Goal: Task Accomplishment & Management: Complete application form

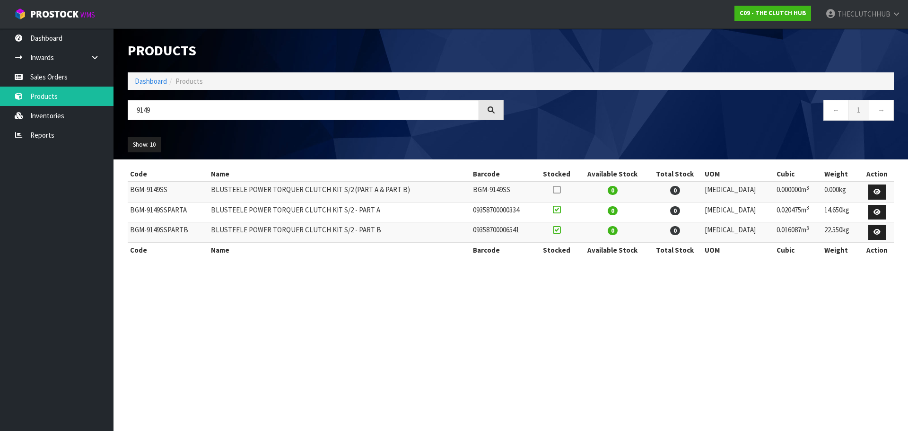
click at [125, 115] on div "9149" at bounding box center [316, 113] width 390 height 27
type input "9678"
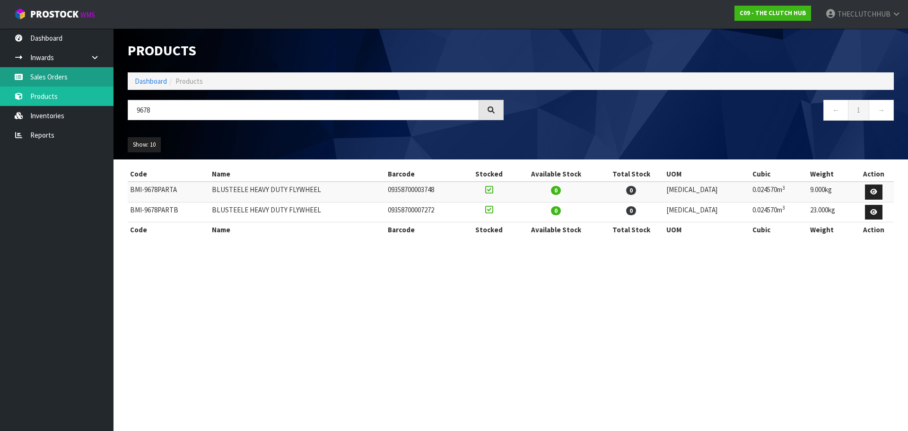
click at [27, 77] on link "Sales Orders" at bounding box center [57, 76] width 114 height 19
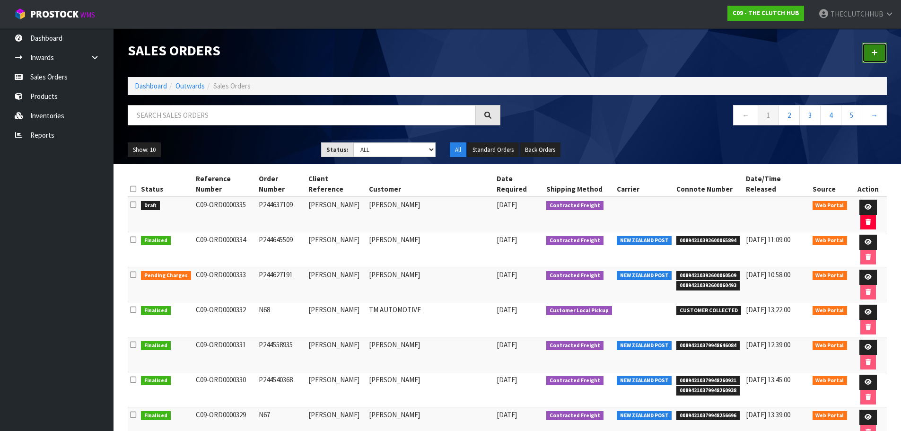
click at [864, 56] on link at bounding box center [875, 53] width 25 height 20
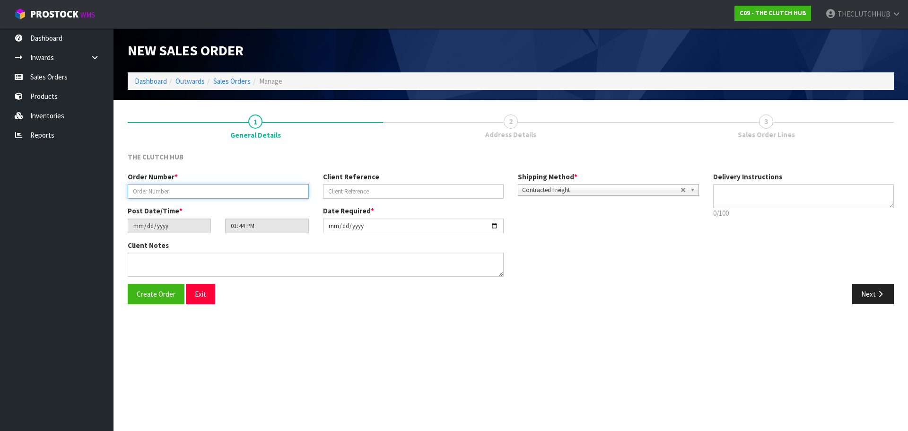
paste input "P244654403"
type input "P244654403"
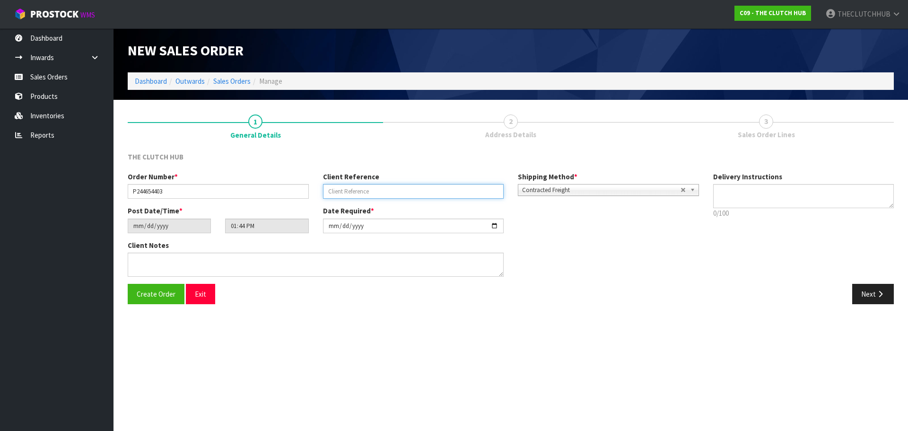
paste input "MONTHY [PERSON_NAME]"
type input "MONTHY [PERSON_NAME]"
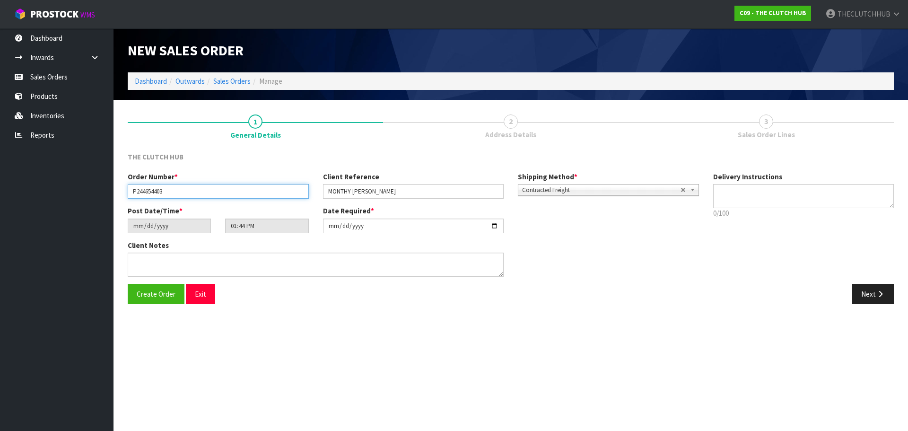
click at [143, 193] on input "P244654403" at bounding box center [218, 191] width 181 height 15
type input "P244654403"
click at [152, 292] on span "Create Order" at bounding box center [156, 294] width 39 height 9
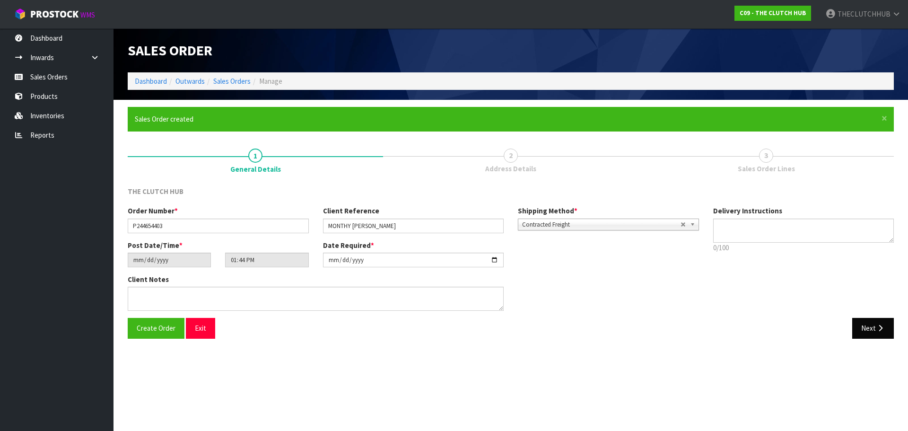
type input "15:44:00.000"
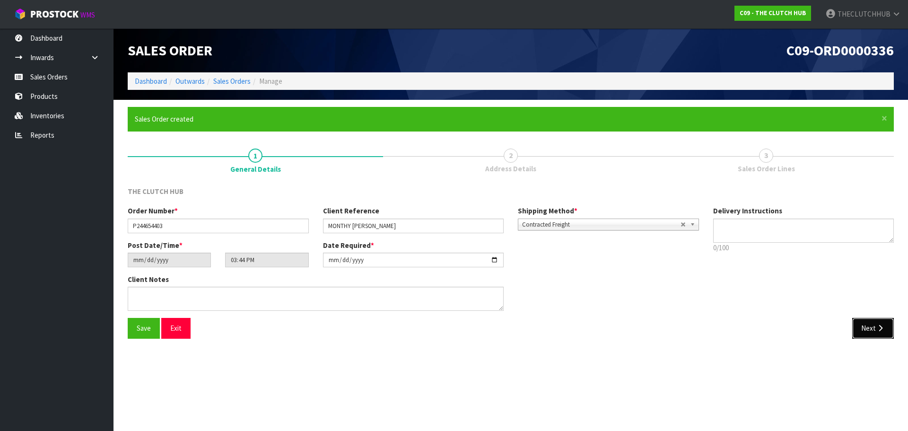
click at [862, 321] on button "Next" at bounding box center [874, 328] width 42 height 20
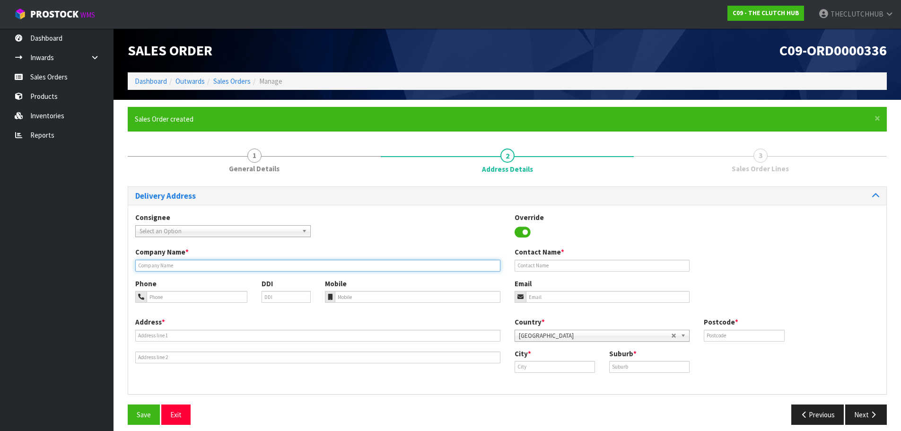
paste input "MONTHY [PERSON_NAME]"
type input "MONTHY [PERSON_NAME]"
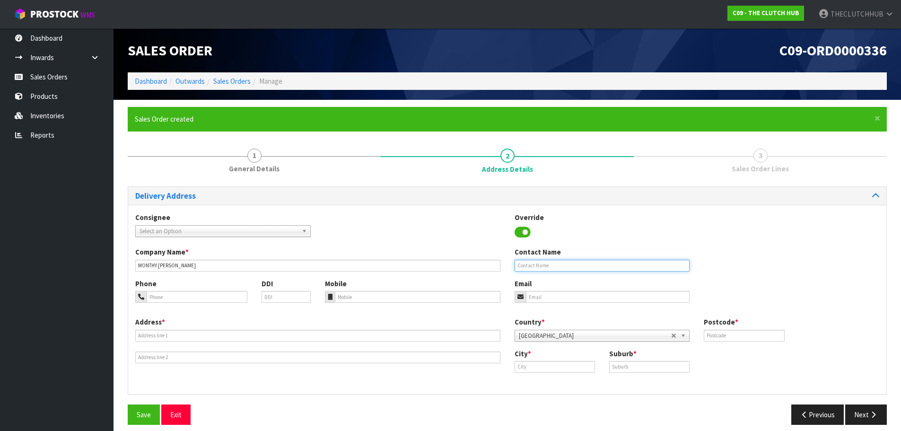
paste input "MONTHY [PERSON_NAME]"
type input "MONTHY [PERSON_NAME]"
paste input "[EMAIL_ADDRESS][DOMAIN_NAME]"
type input "[EMAIL_ADDRESS][DOMAIN_NAME]"
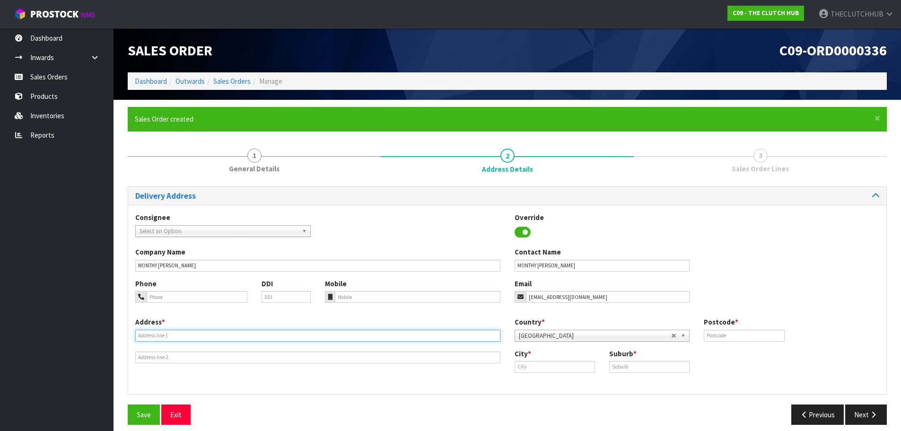
paste input "[STREET_ADDRESS]"
type input "[STREET_ADDRESS]"
click at [522, 369] on input "text" at bounding box center [555, 367] width 80 height 12
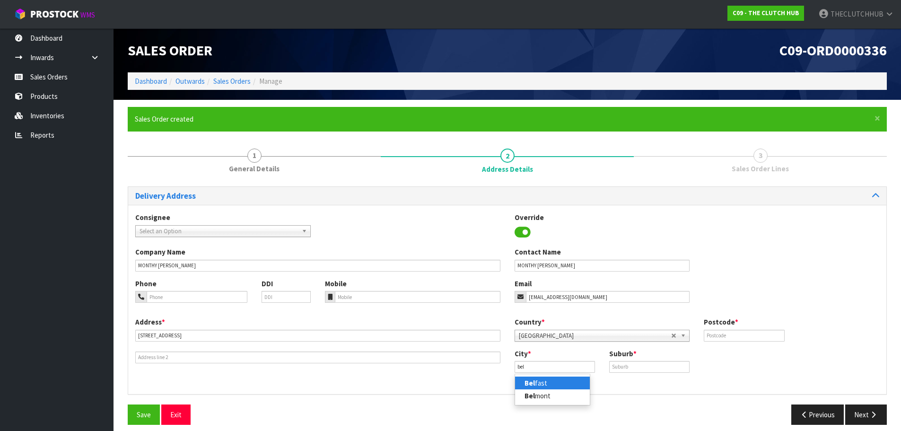
click at [561, 381] on link "Bel fast" at bounding box center [552, 383] width 75 height 13
type input "[GEOGRAPHIC_DATA]"
click at [628, 368] on input "text" at bounding box center [649, 367] width 80 height 12
type input "[GEOGRAPHIC_DATA]"
click at [725, 329] on div "Postcode *" at bounding box center [744, 329] width 95 height 24
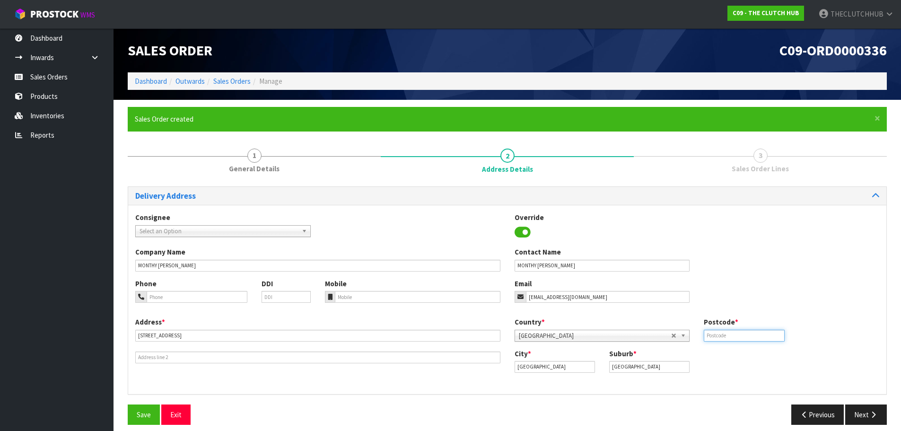
click at [725, 331] on input "text" at bounding box center [744, 336] width 80 height 12
type input "8051"
paste input "[GEOGRAPHIC_DATA]"
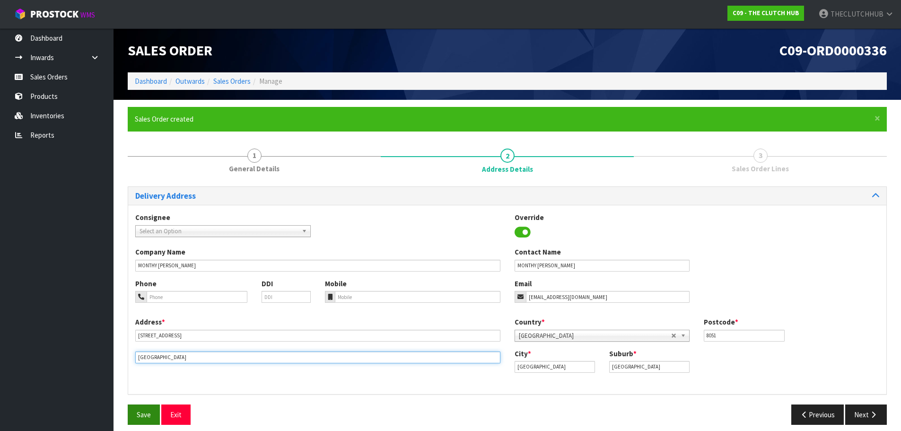
type input "[GEOGRAPHIC_DATA]"
click at [142, 409] on button "Save" at bounding box center [144, 415] width 32 height 20
click at [860, 411] on button "Next" at bounding box center [867, 415] width 42 height 20
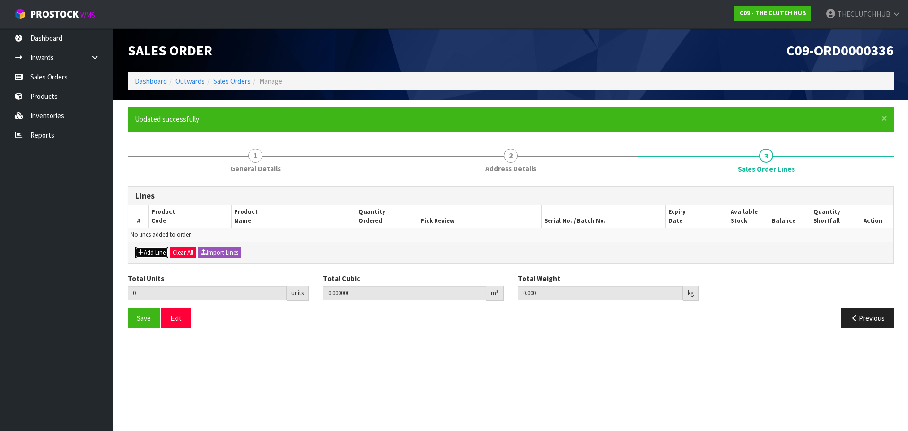
click at [152, 250] on button "Add Line" at bounding box center [151, 252] width 33 height 11
type input "0"
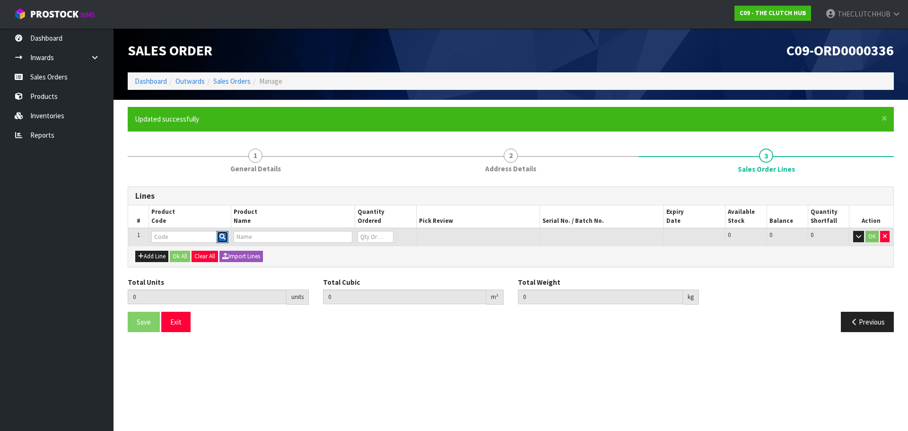
click at [223, 237] on icon "button" at bounding box center [223, 237] width 6 height 6
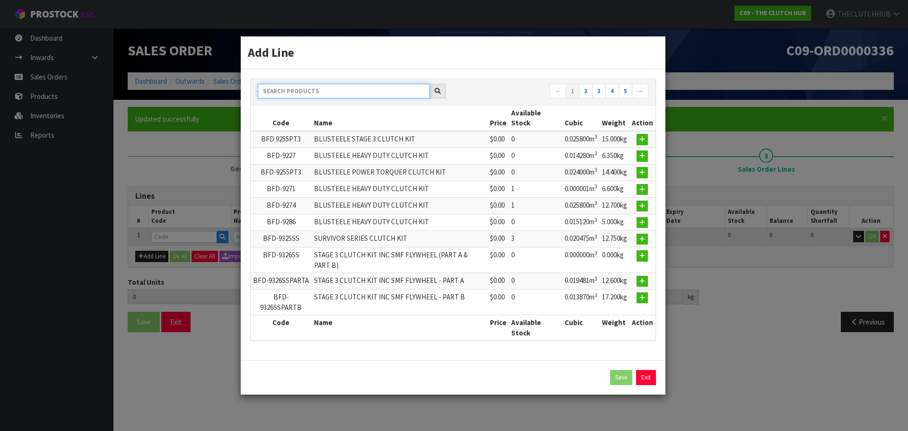
click at [296, 94] on input "text" at bounding box center [344, 91] width 172 height 15
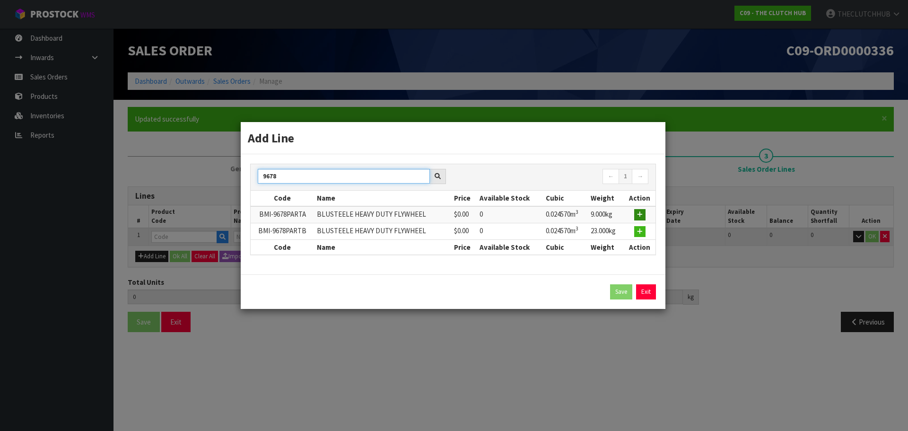
type input "9678"
click at [639, 214] on icon "button" at bounding box center [640, 215] width 6 height 6
type input "0.000000"
type input "0.000"
type input "BMI-9678PARTA"
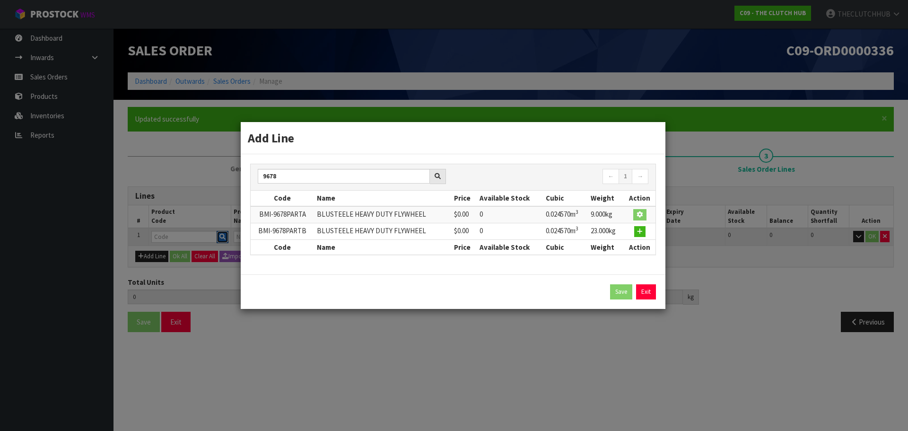
type input "BLUSTEELE HEAVY DUTY FLYWHEEL"
type input "0"
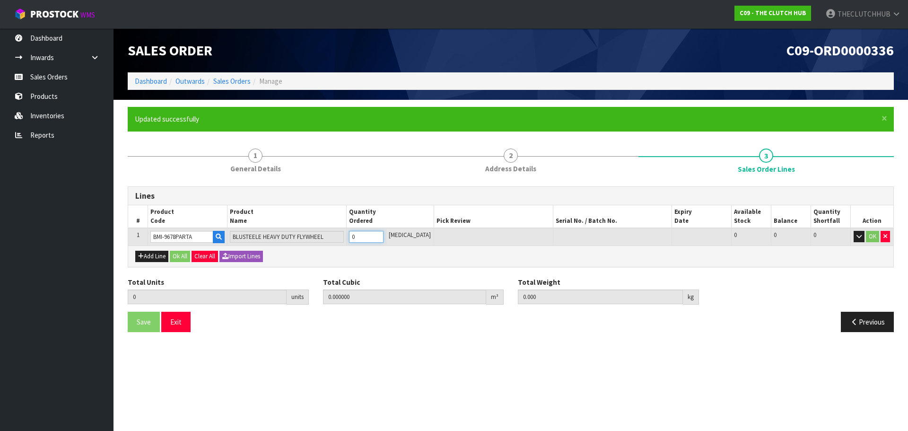
drag, startPoint x: 373, startPoint y: 238, endPoint x: 353, endPoint y: 238, distance: 20.4
click at [353, 238] on tr "1 BMI-9678PARTA BLUSTEELE HEAVY DUTY FLYWHEEL 0 [MEDICAL_DATA] 0 0 0 OK" at bounding box center [511, 237] width 766 height 18
type input "1"
type input "0.02457"
type input "9"
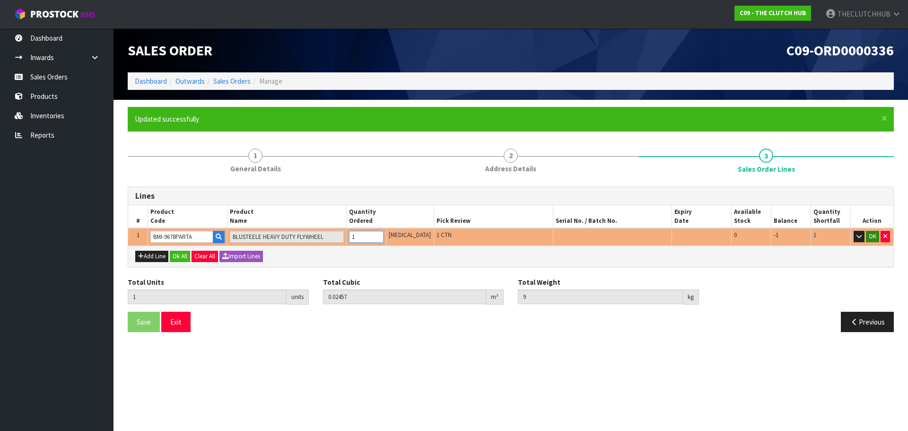
type input "1"
click at [872, 236] on button "OK" at bounding box center [872, 236] width 13 height 11
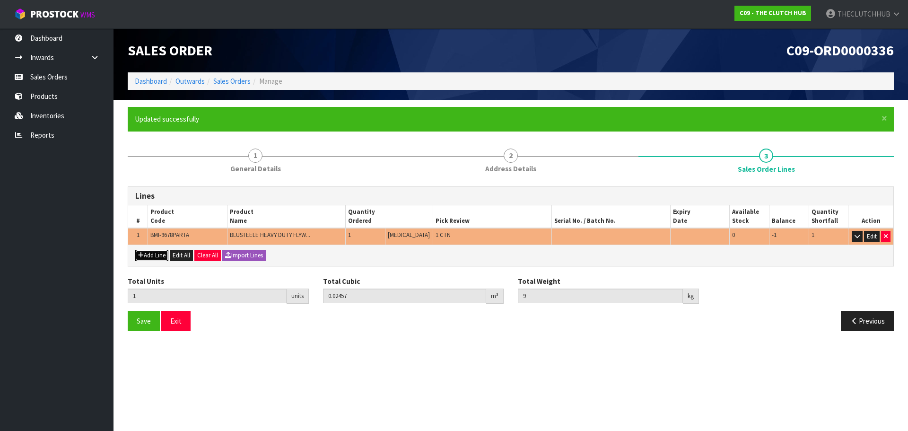
click at [146, 259] on button "Add Line" at bounding box center [151, 255] width 33 height 11
type input "0"
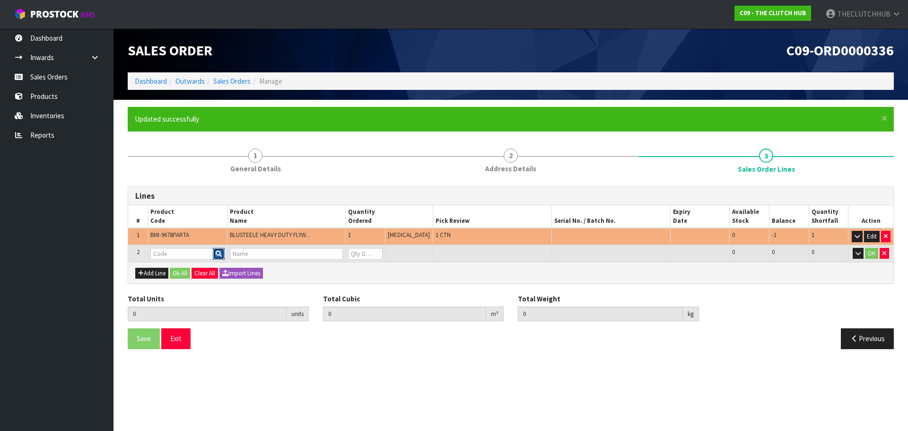
click at [220, 255] on icon "button" at bounding box center [219, 254] width 6 height 6
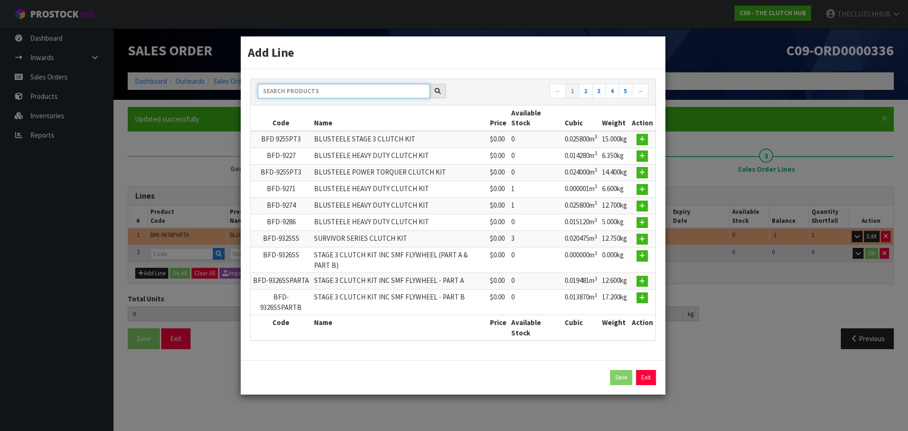
click at [303, 88] on input "text" at bounding box center [344, 91] width 172 height 15
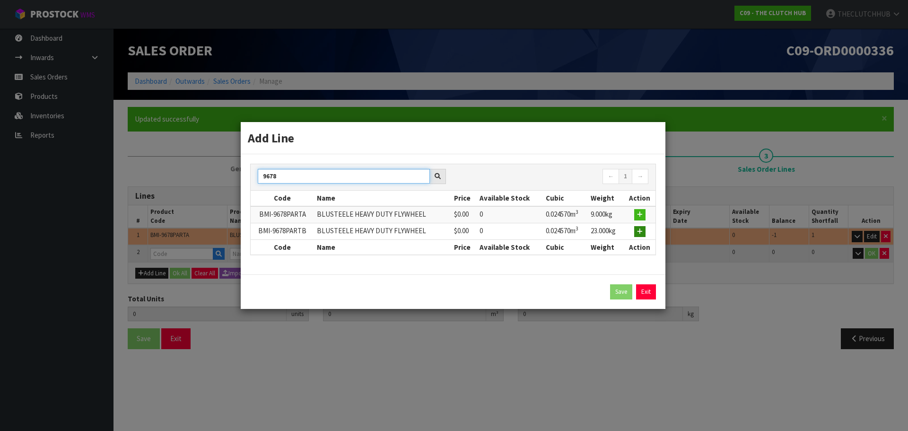
type input "9678"
click at [643, 233] on icon "button" at bounding box center [640, 232] width 6 height 6
type input "1"
type input "0.02457"
type input "9"
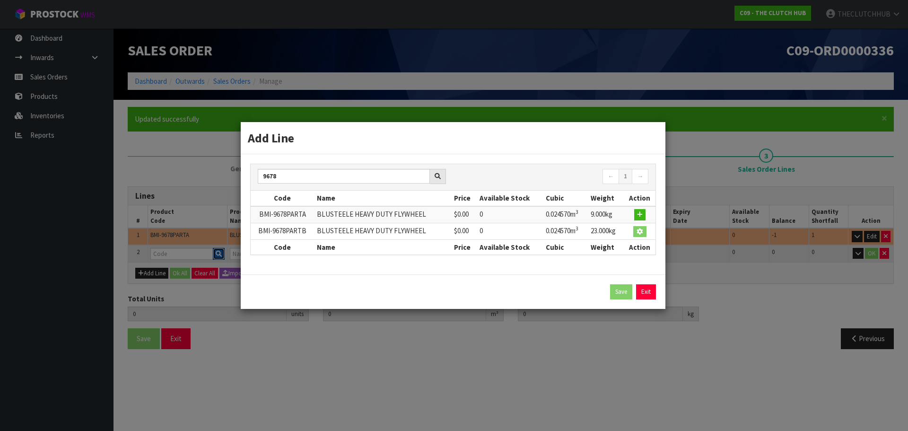
type input "BMI-9678PARTB"
type input "BLUSTEELE HEAVY DUTY FLYWHEEL"
type input "0"
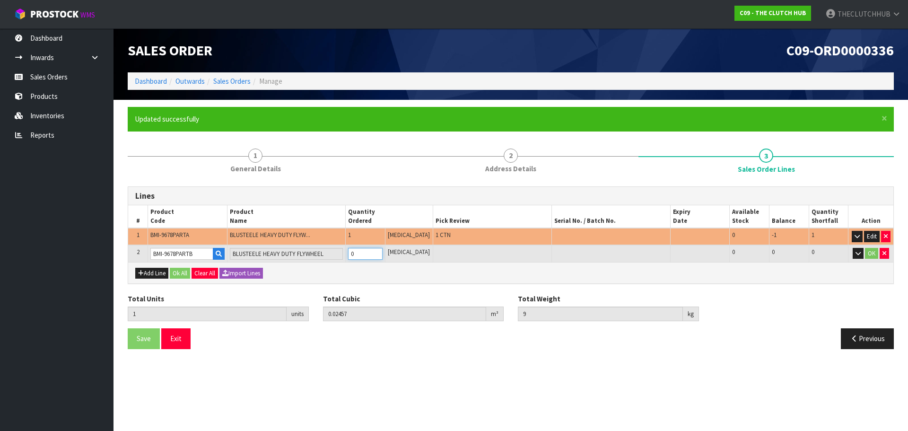
drag, startPoint x: 375, startPoint y: 255, endPoint x: 359, endPoint y: 255, distance: 16.6
click at [359, 255] on input "0" at bounding box center [365, 254] width 35 height 12
type input "2"
type input "0.04914"
type input "32"
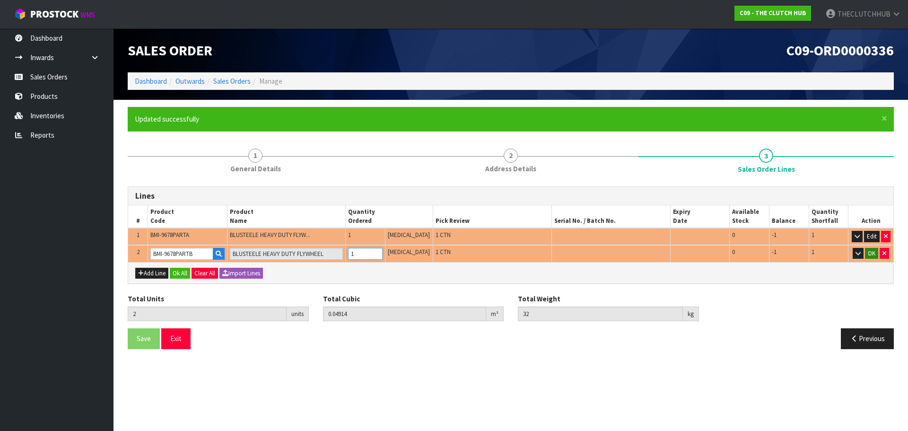
type input "1"
click at [875, 252] on button "OK" at bounding box center [871, 253] width 13 height 11
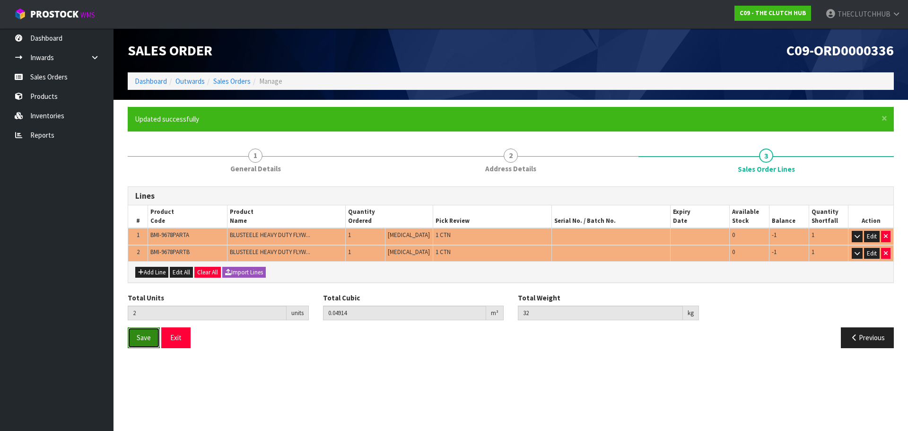
click at [136, 339] on button "Save" at bounding box center [144, 337] width 32 height 20
click at [184, 342] on button "Exit" at bounding box center [175, 337] width 29 height 20
